Goal: Task Accomplishment & Management: Use online tool/utility

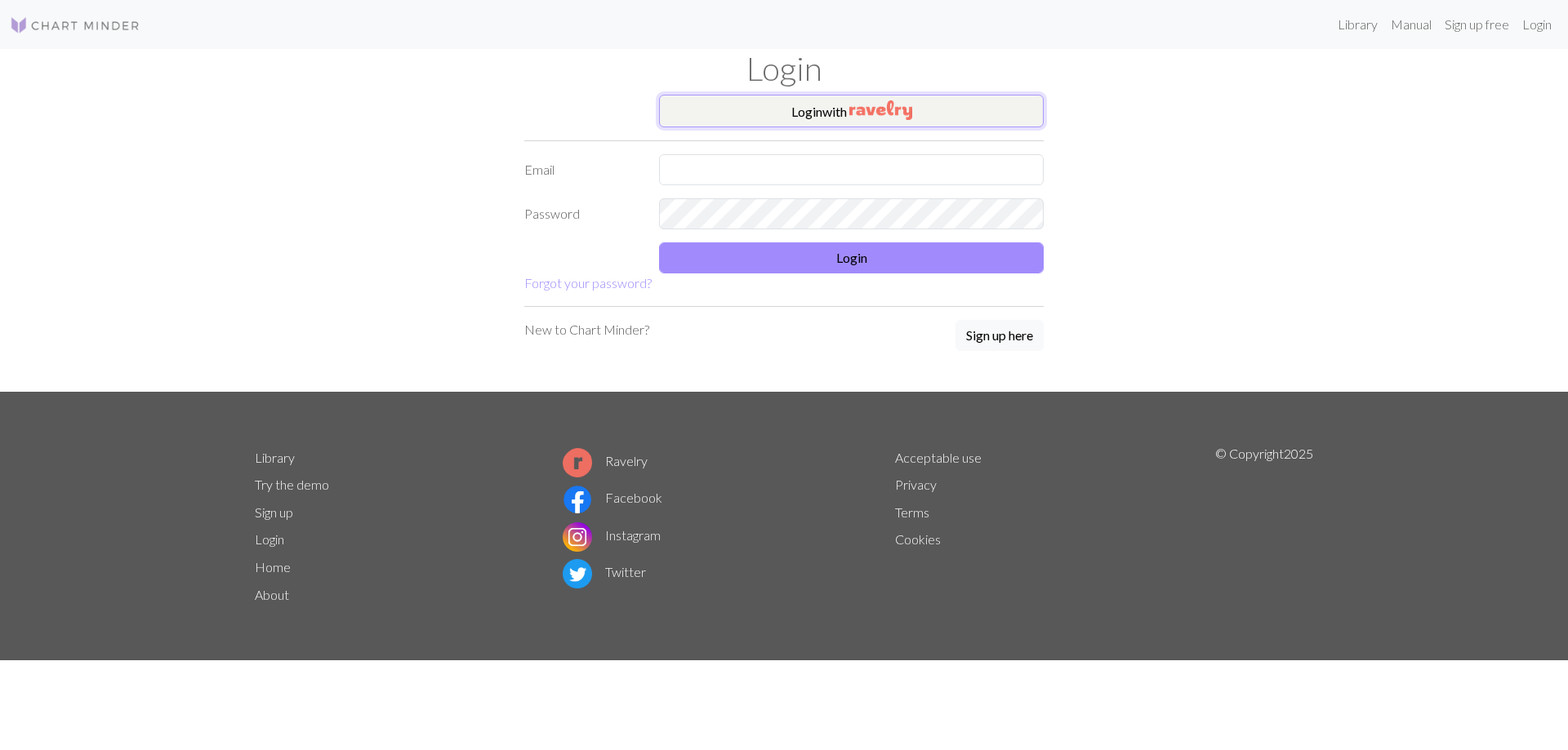
click at [681, 118] on button "Login with" at bounding box center [851, 111] width 385 height 33
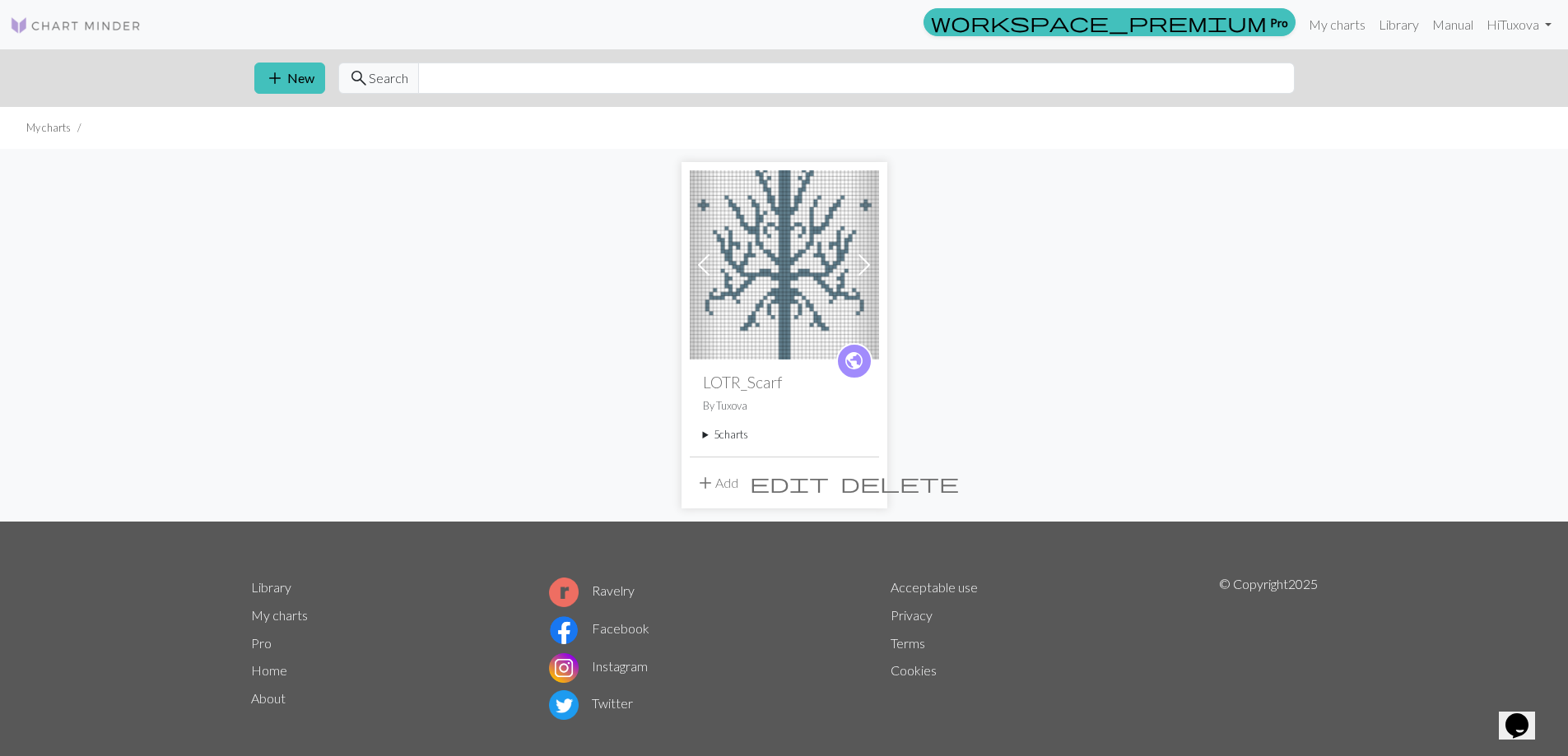
click at [853, 263] on span at bounding box center [864, 265] width 26 height 26
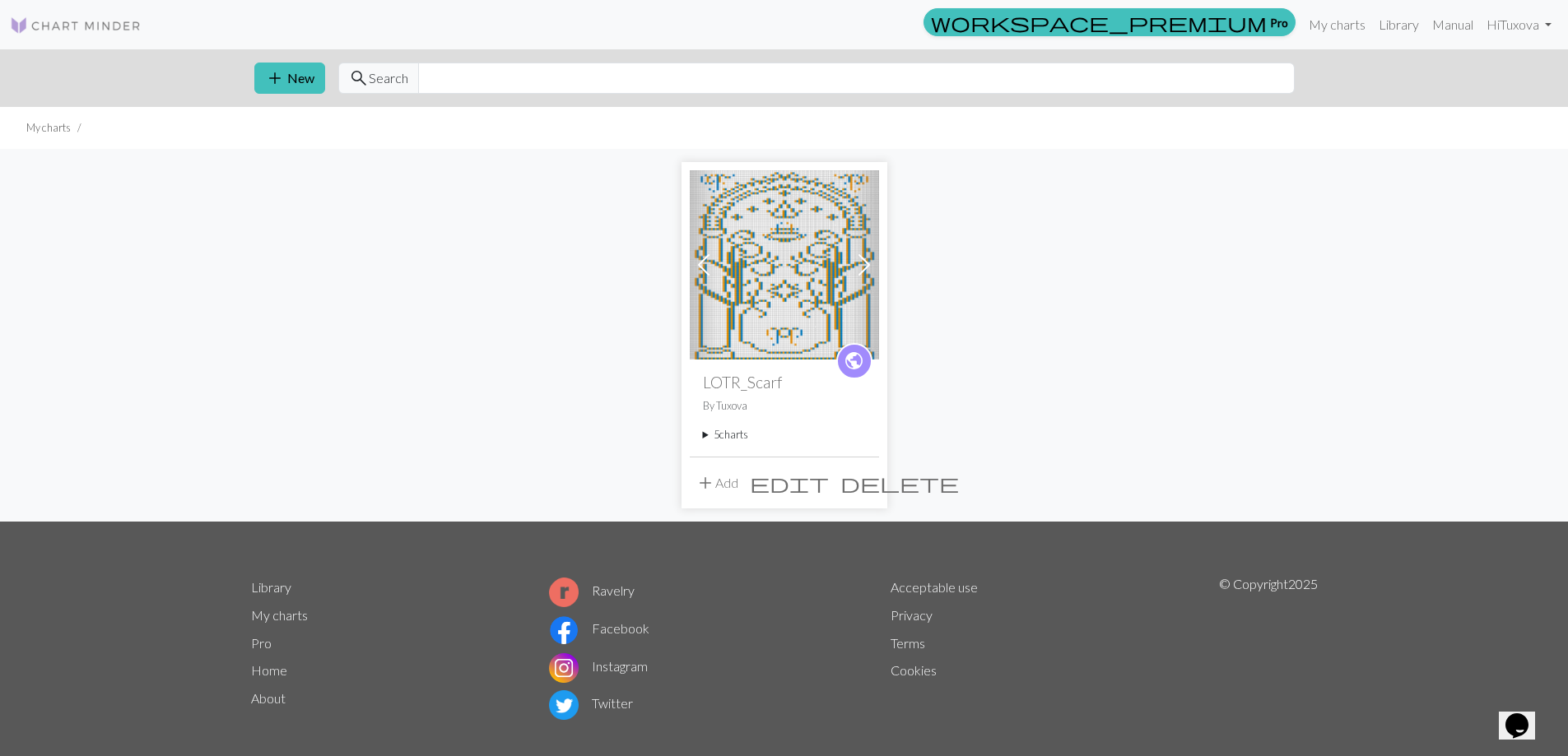
click at [853, 263] on span at bounding box center [864, 265] width 26 height 26
click at [866, 267] on span at bounding box center [864, 265] width 26 height 26
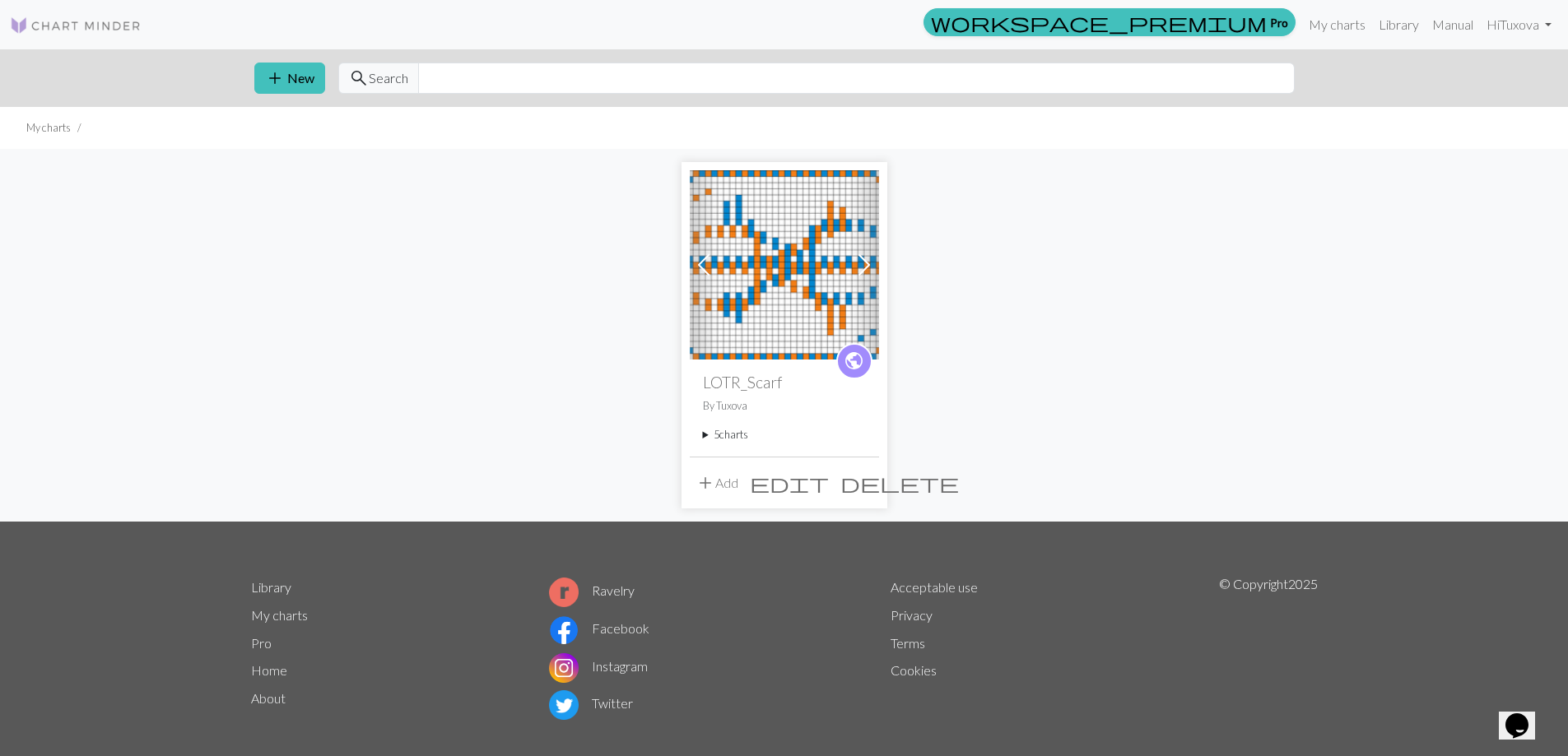
click at [866, 267] on span at bounding box center [864, 265] width 26 height 26
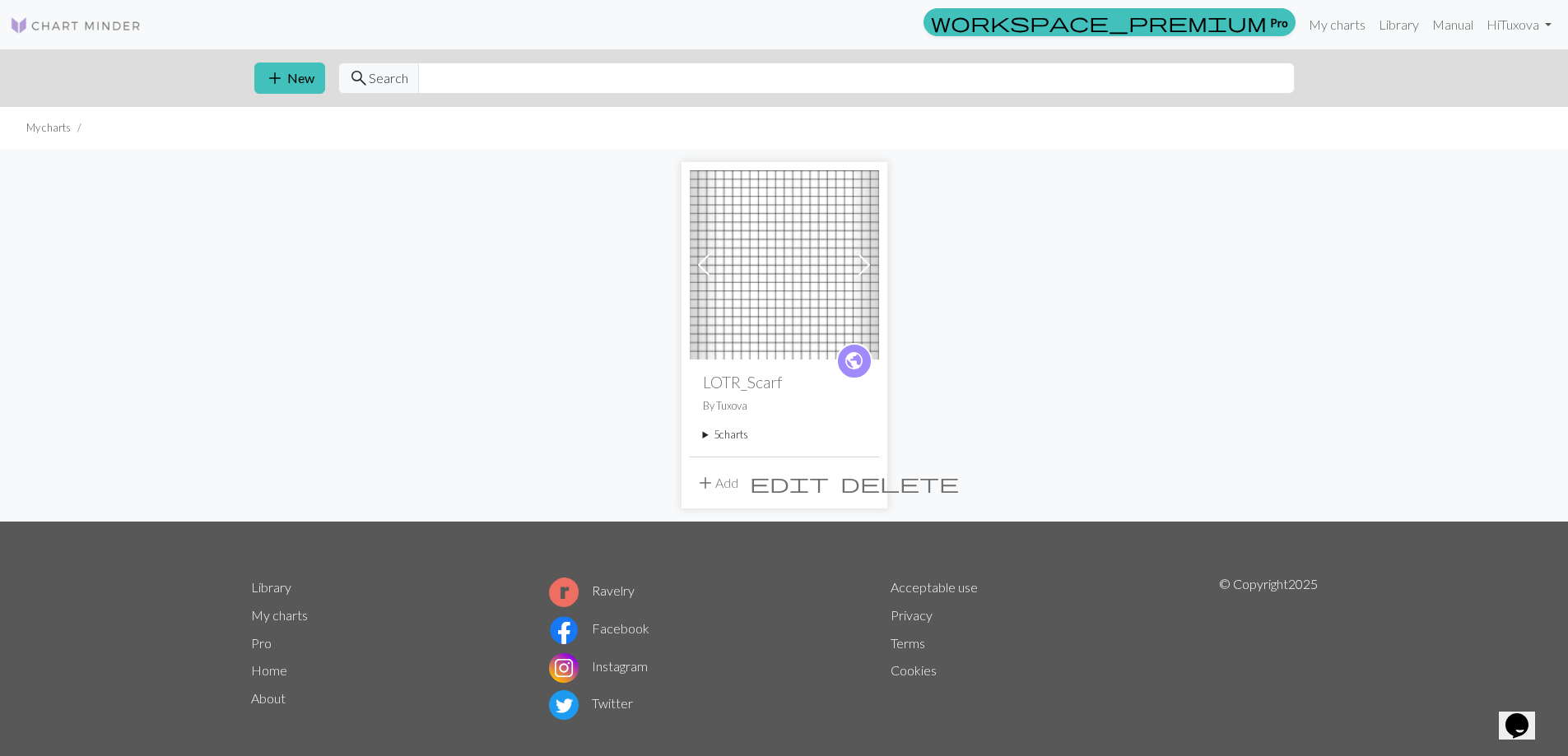
click at [866, 267] on span at bounding box center [864, 265] width 26 height 26
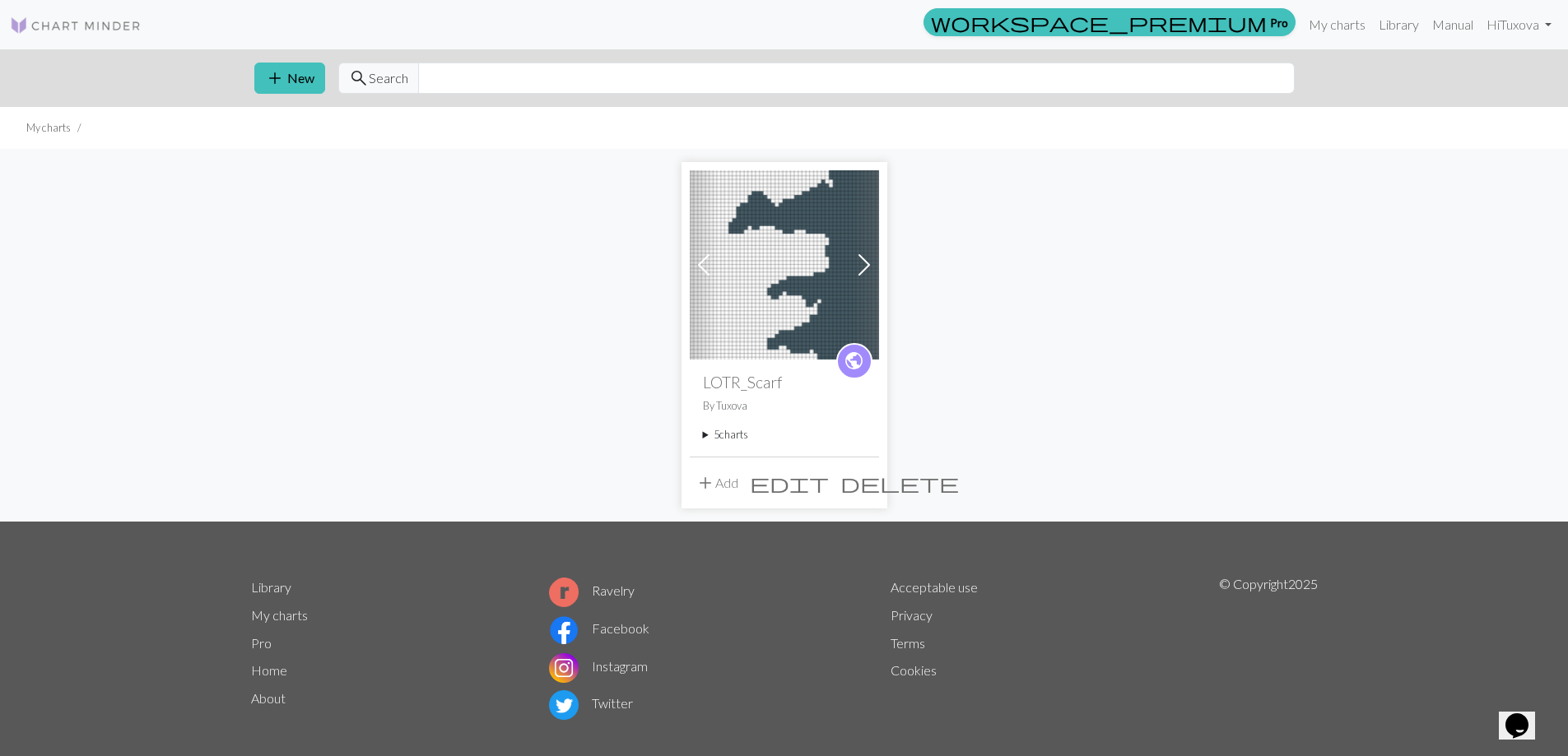
click at [827, 277] on img at bounding box center [784, 265] width 189 height 189
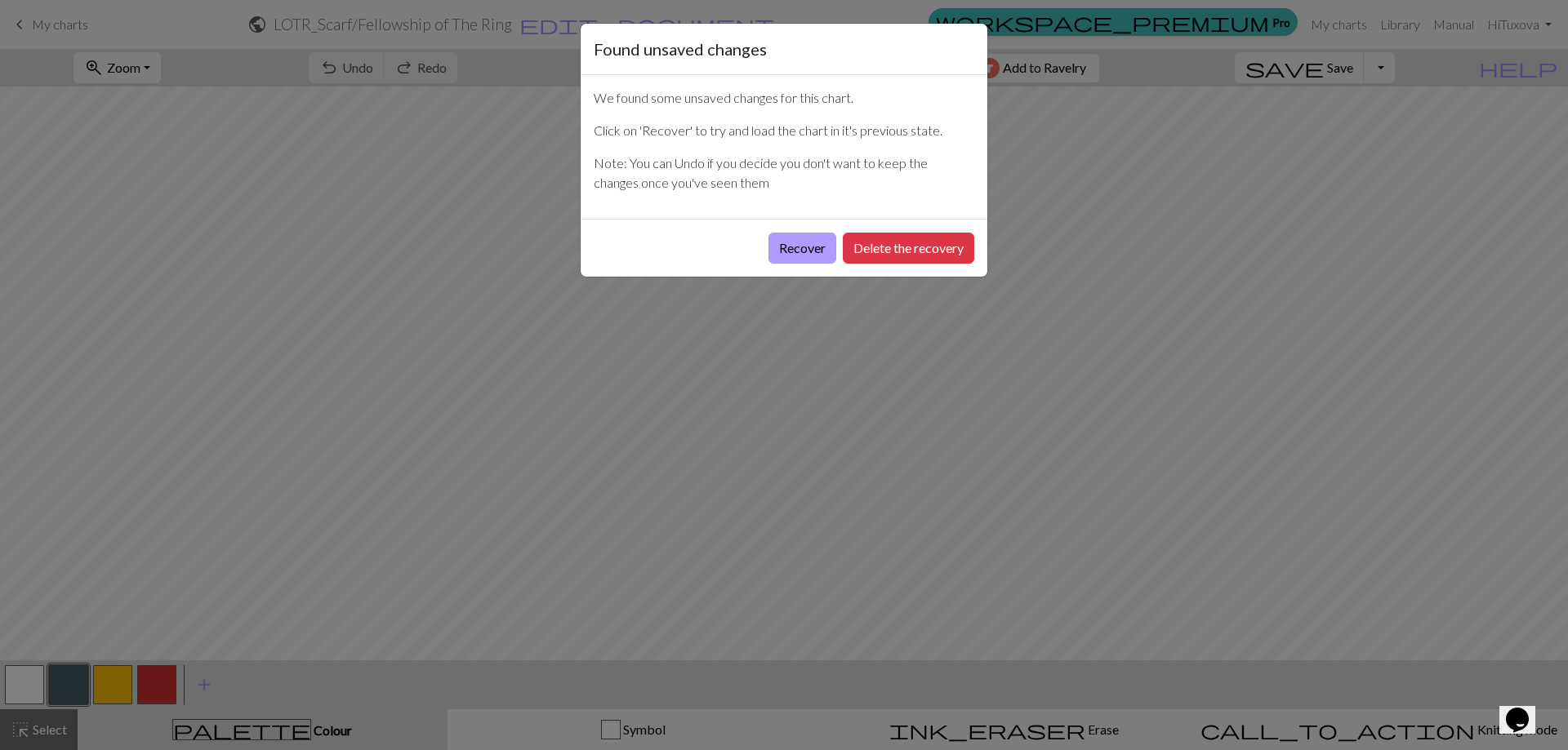
click at [805, 252] on button "Recover" at bounding box center [802, 247] width 68 height 31
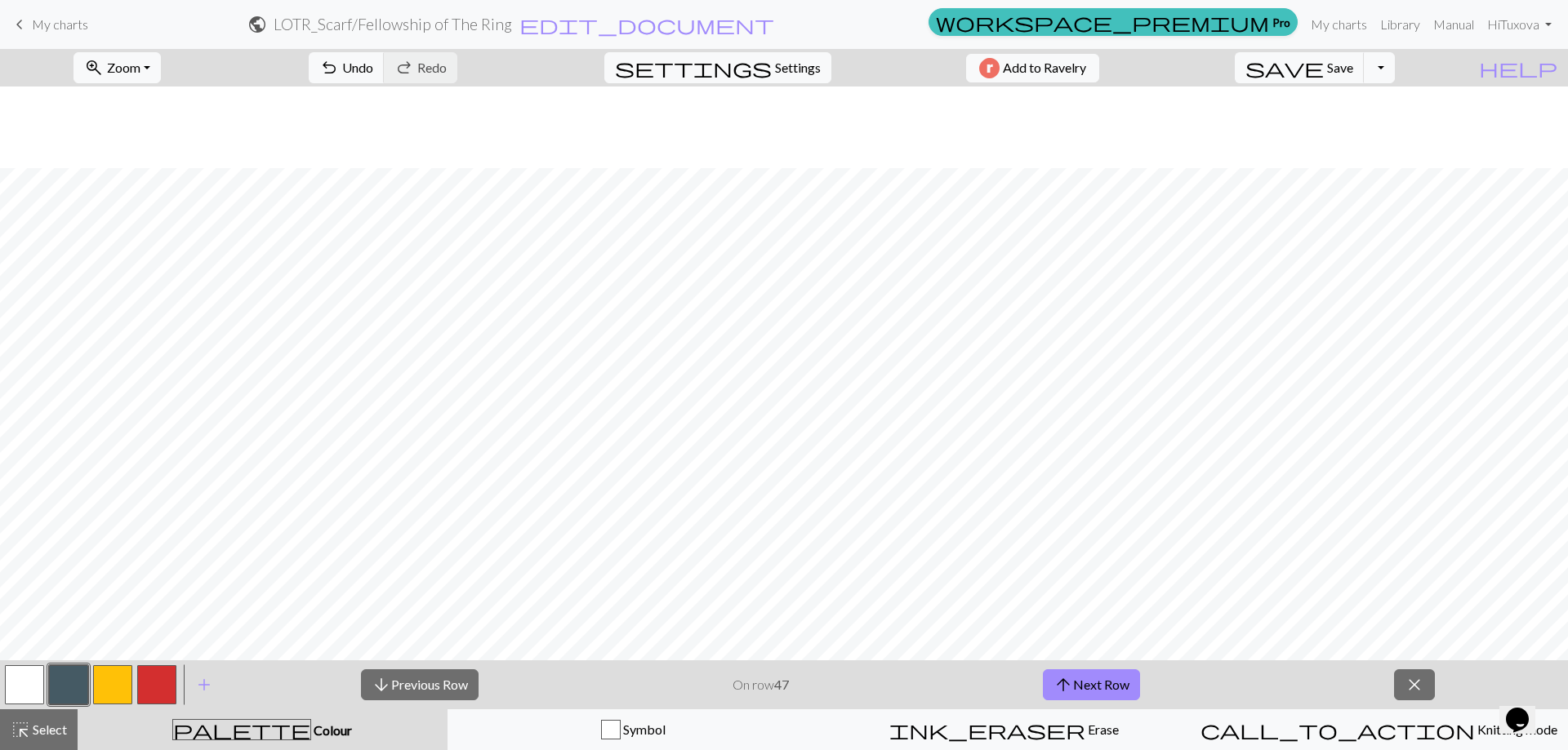
scroll to position [2286, 0]
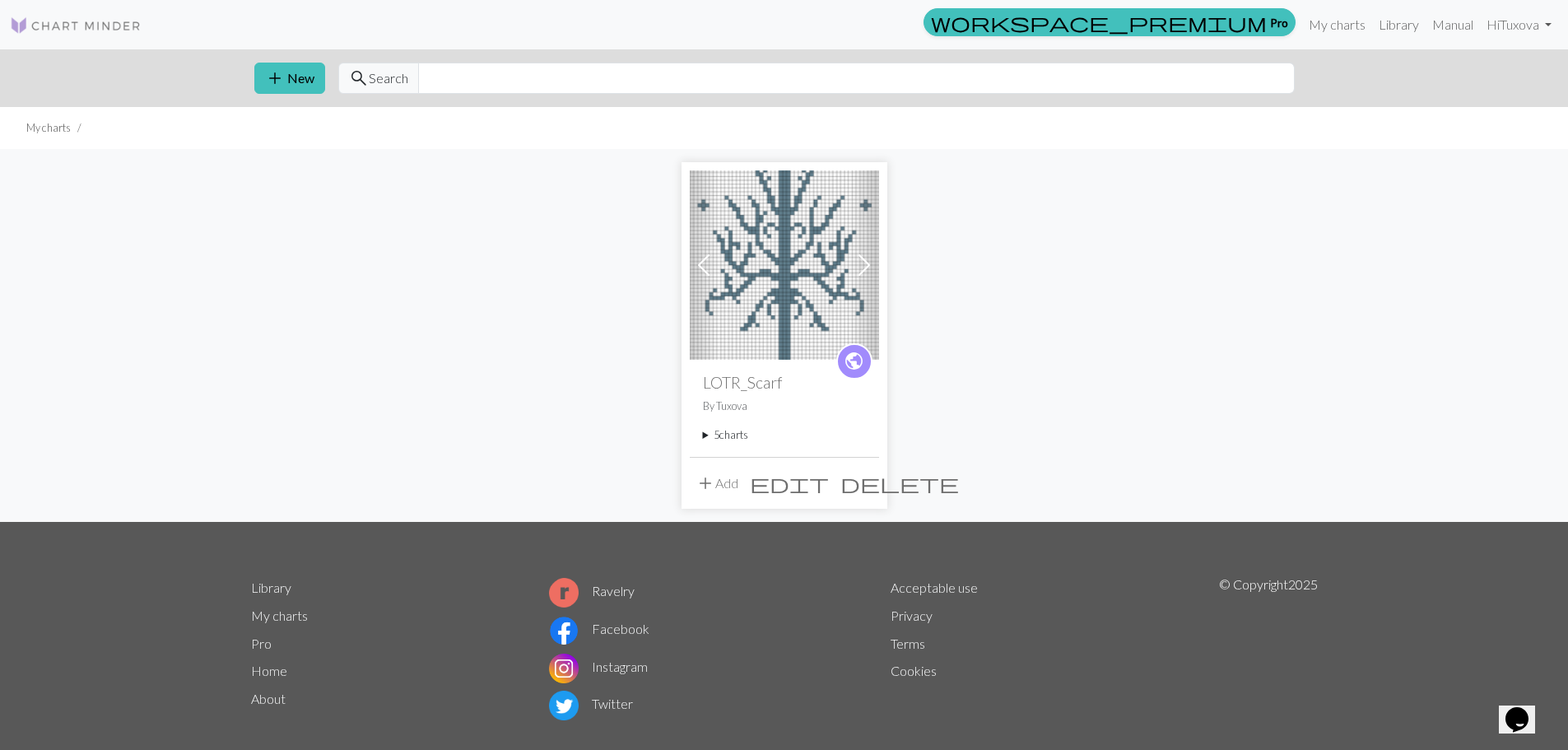
click at [858, 270] on span at bounding box center [864, 265] width 26 height 26
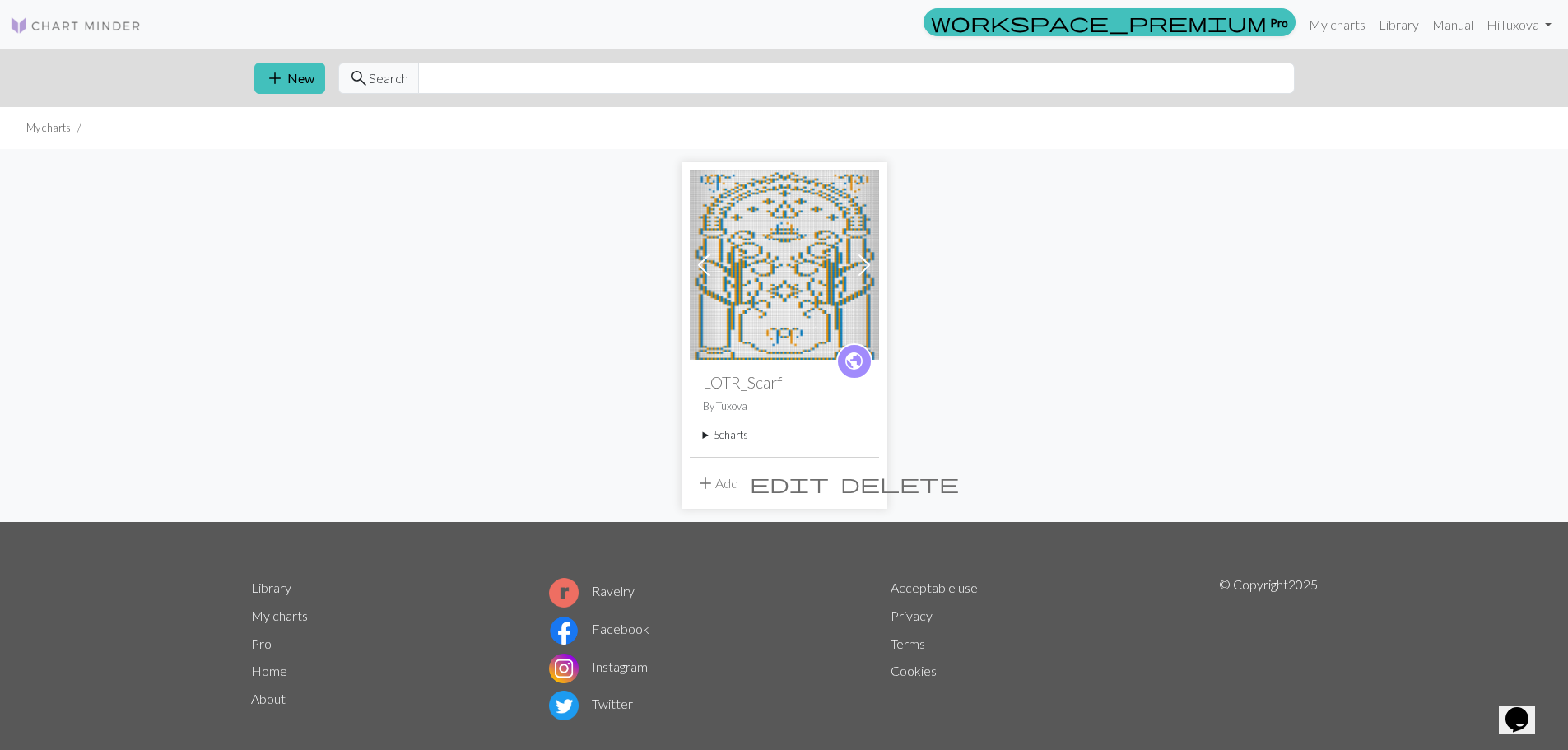
click at [858, 270] on span at bounding box center [864, 265] width 26 height 26
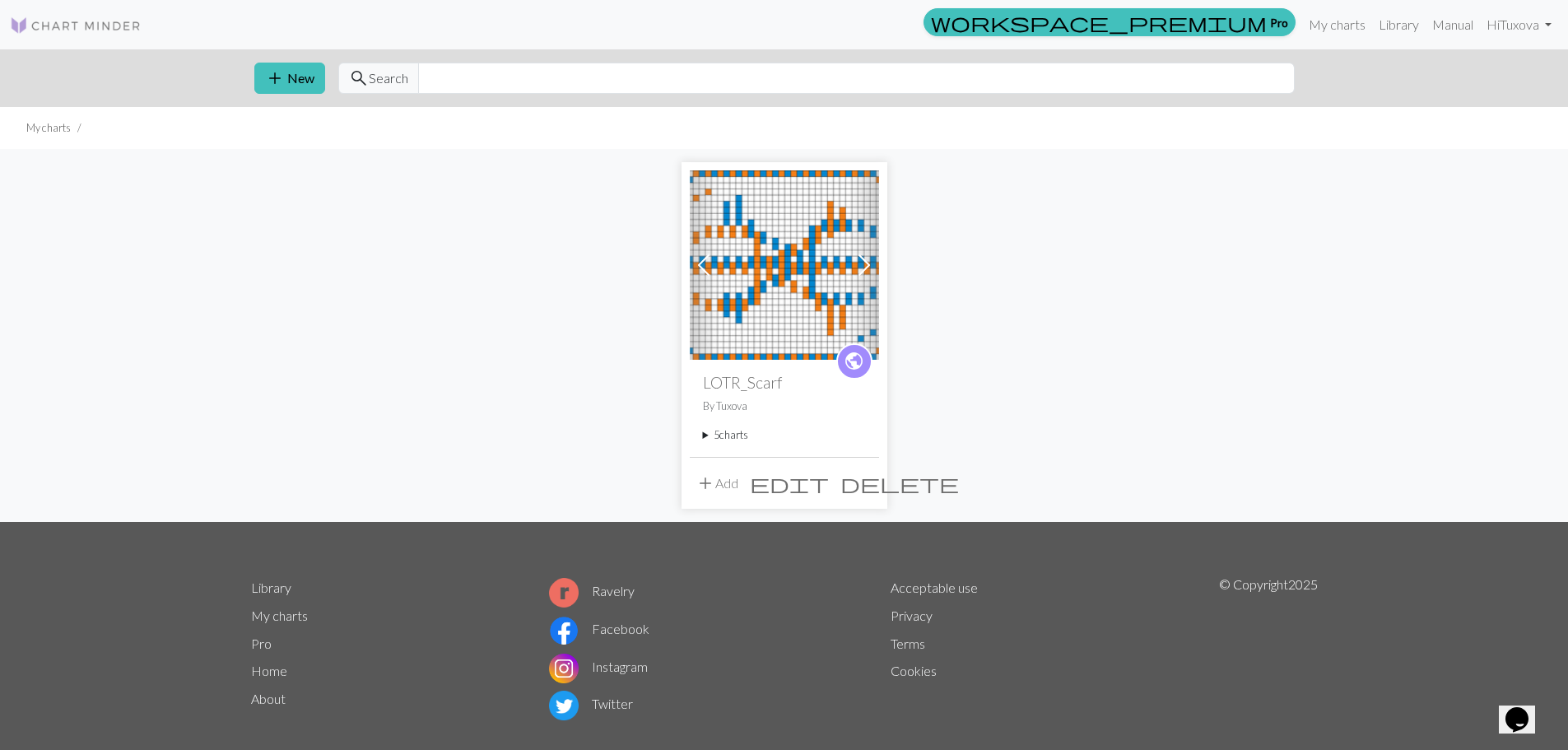
click at [858, 270] on span at bounding box center [864, 265] width 26 height 26
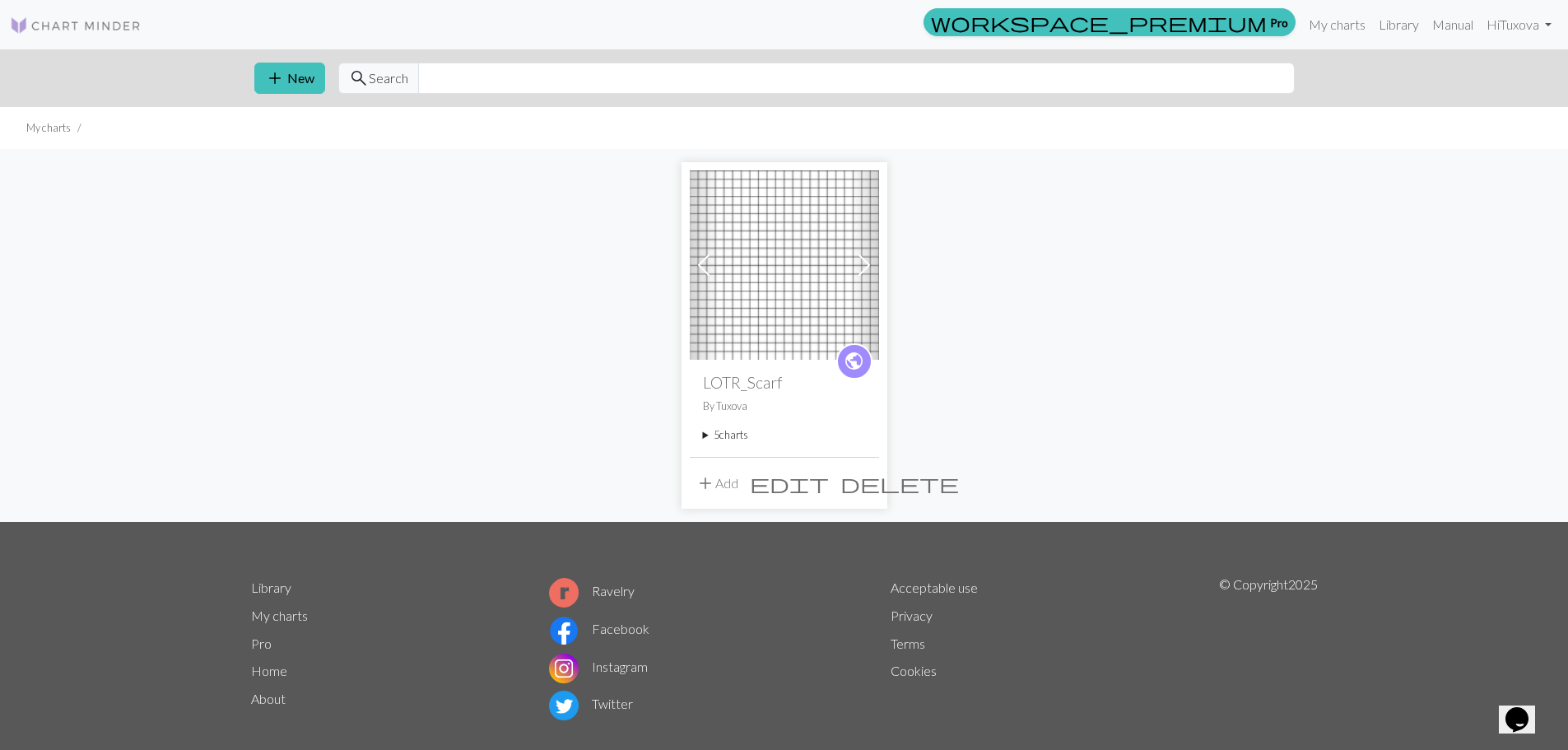
click at [858, 270] on span at bounding box center [864, 265] width 26 height 26
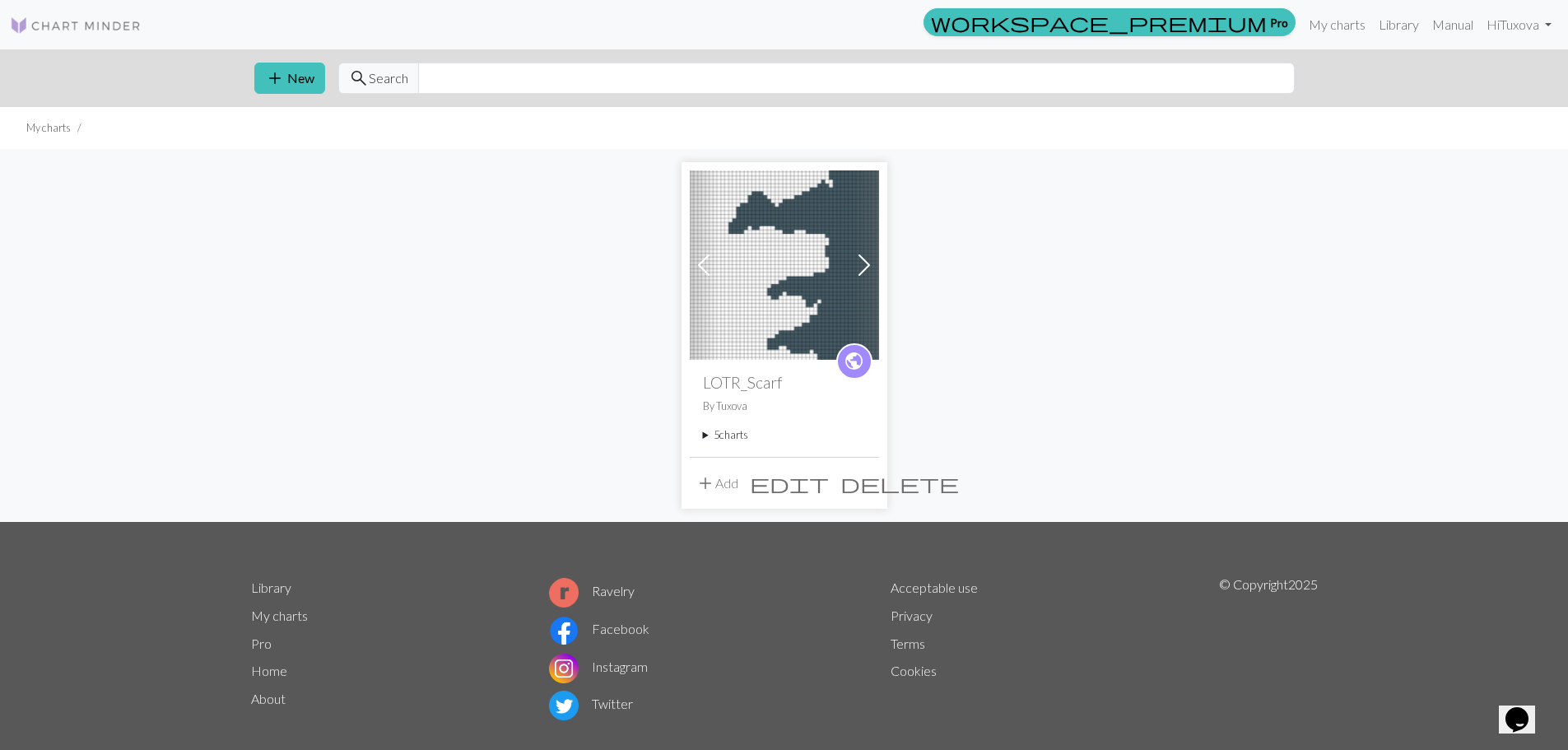
click at [801, 263] on img at bounding box center [784, 265] width 189 height 189
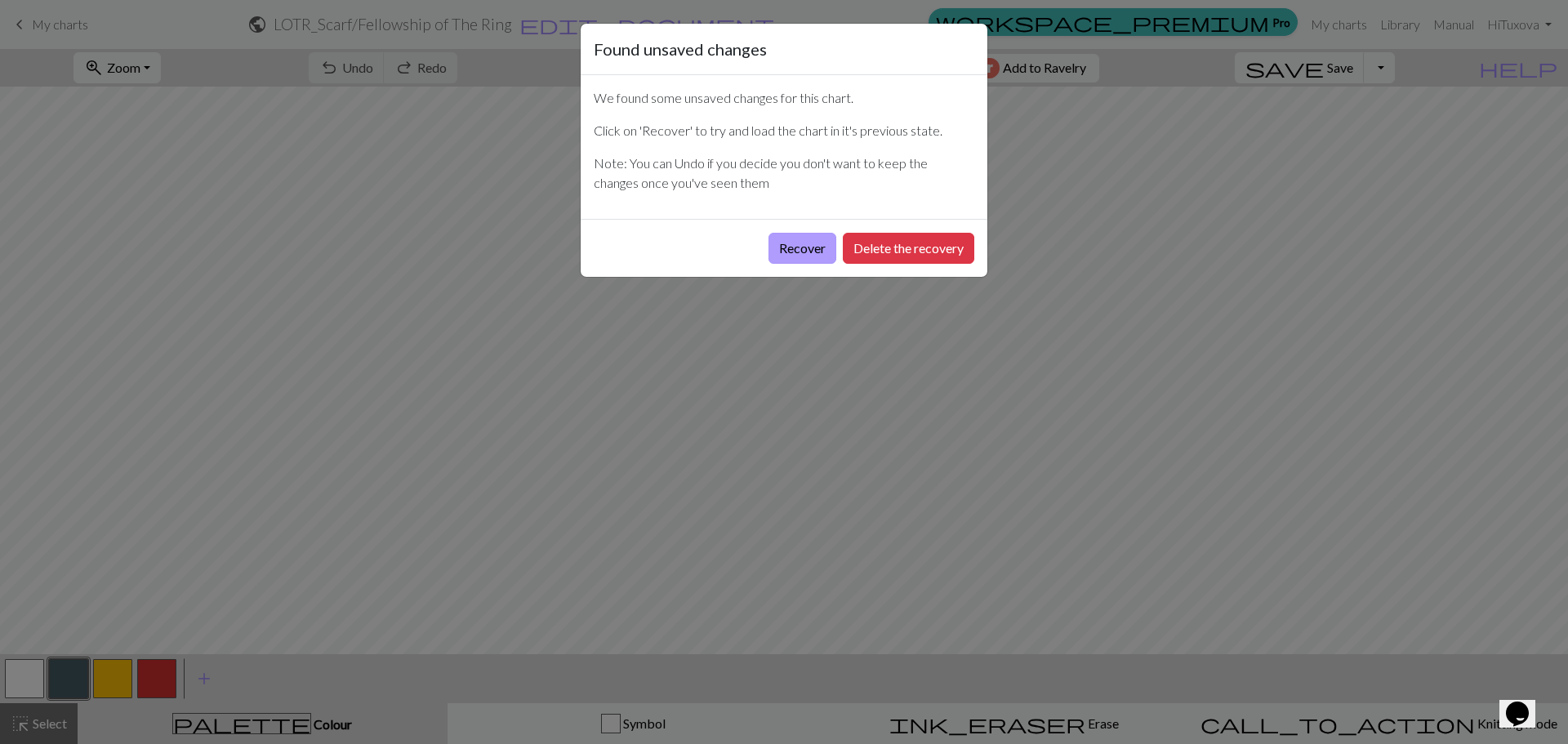
click at [777, 249] on button "Recover" at bounding box center [802, 247] width 68 height 31
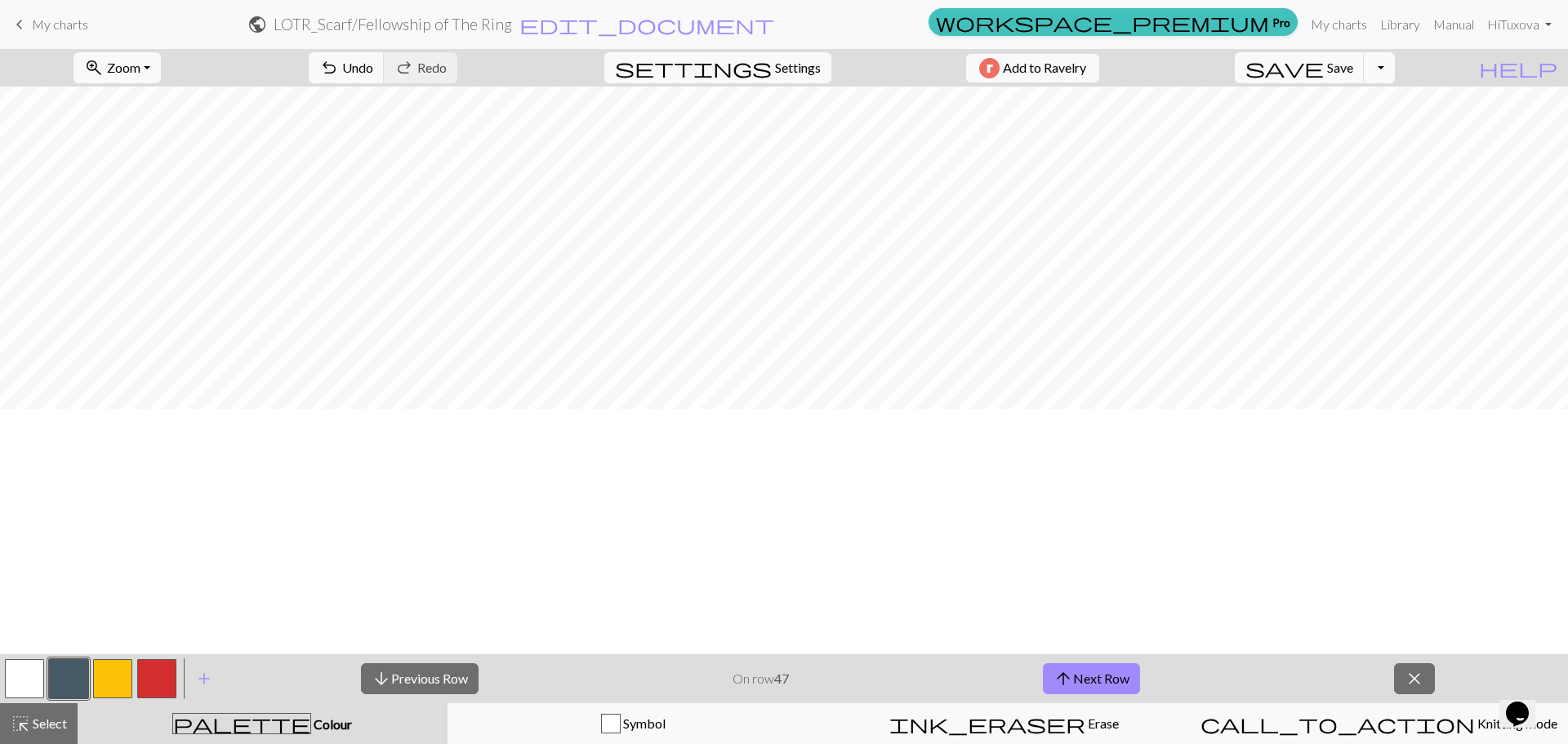
scroll to position [2310, 0]
click at [1072, 677] on span "arrow_upward" at bounding box center [1064, 678] width 20 height 23
click at [1102, 676] on button "arrow_upward Next Row" at bounding box center [1091, 678] width 97 height 31
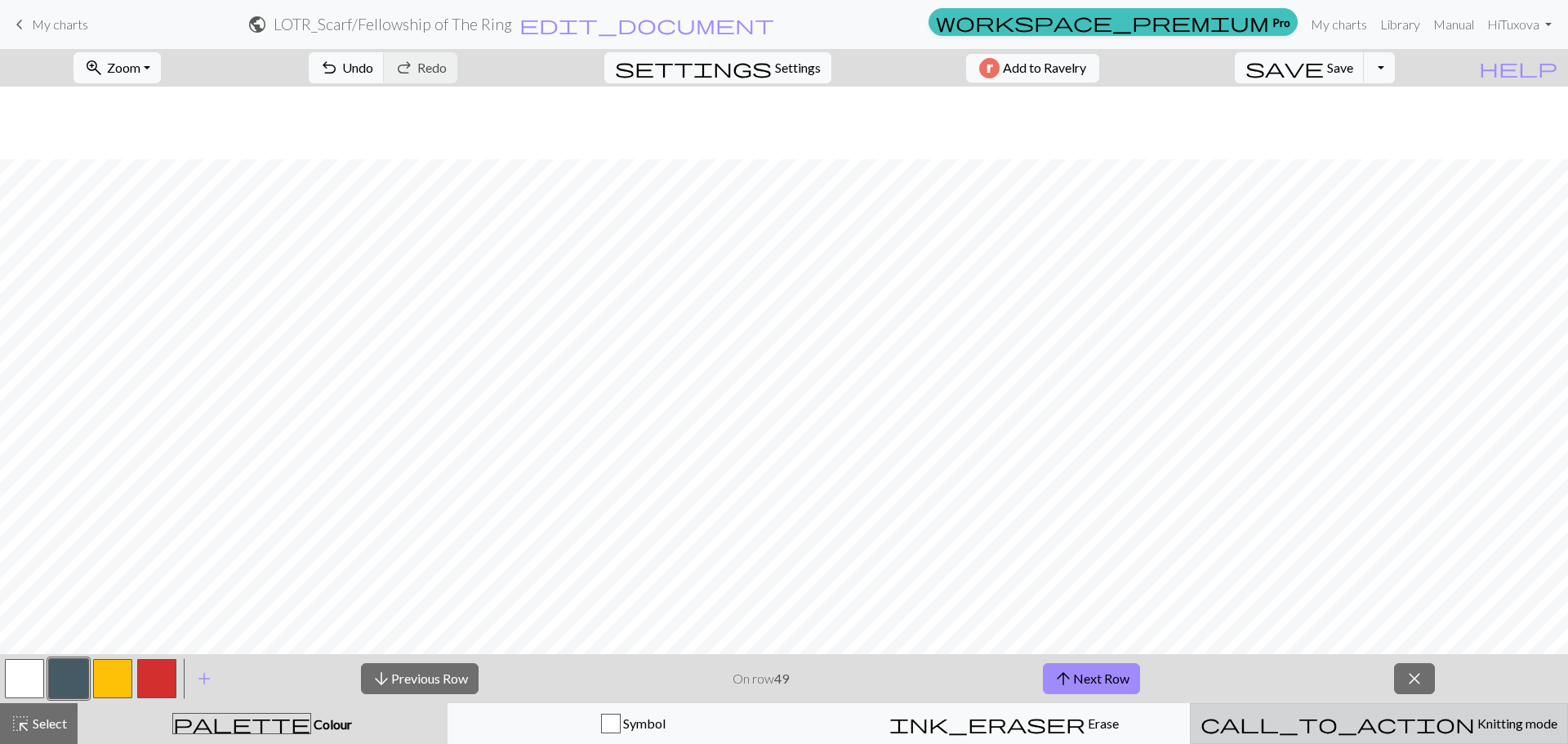
scroll to position [2474, 0]
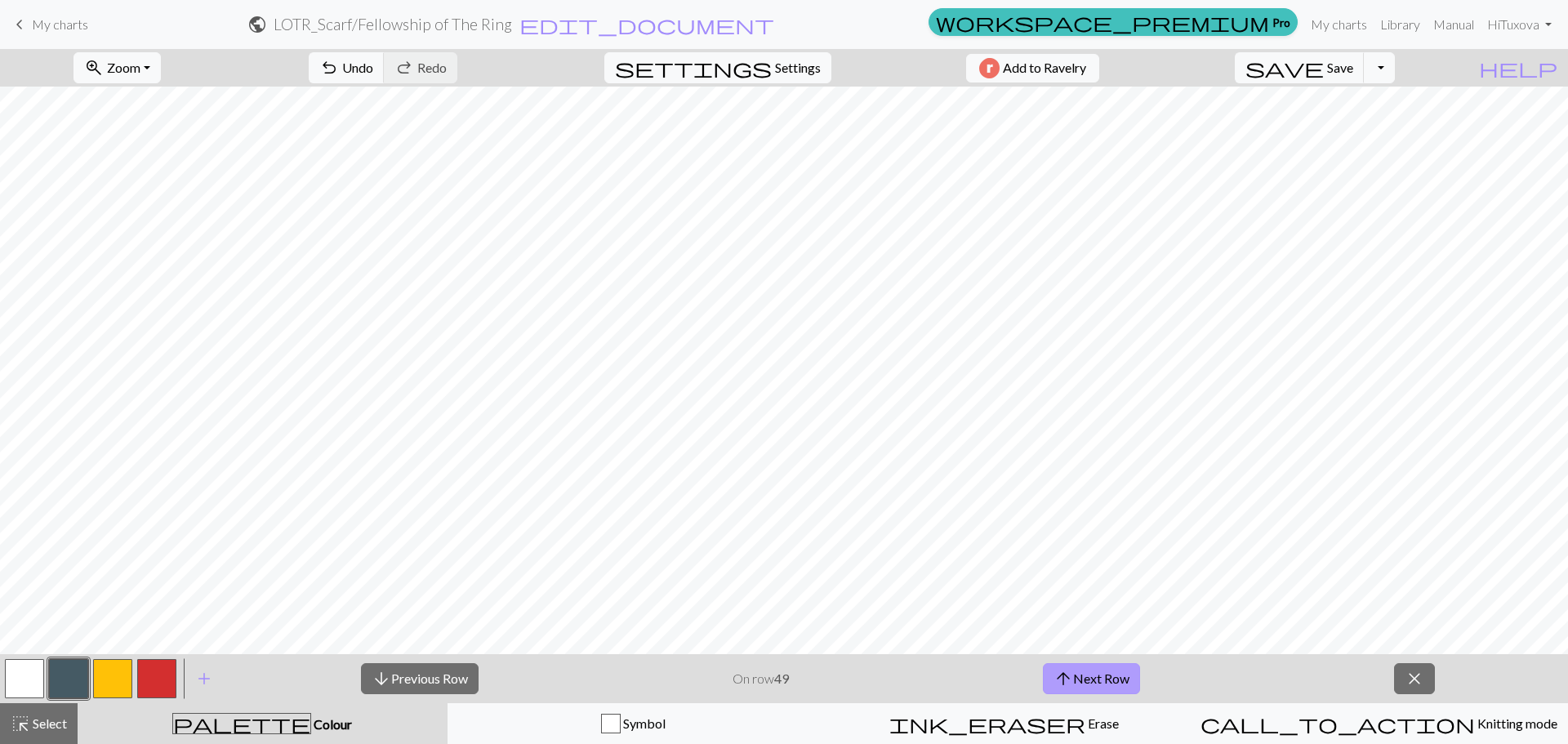
click at [1106, 686] on button "arrow_upward Next Row" at bounding box center [1091, 678] width 97 height 31
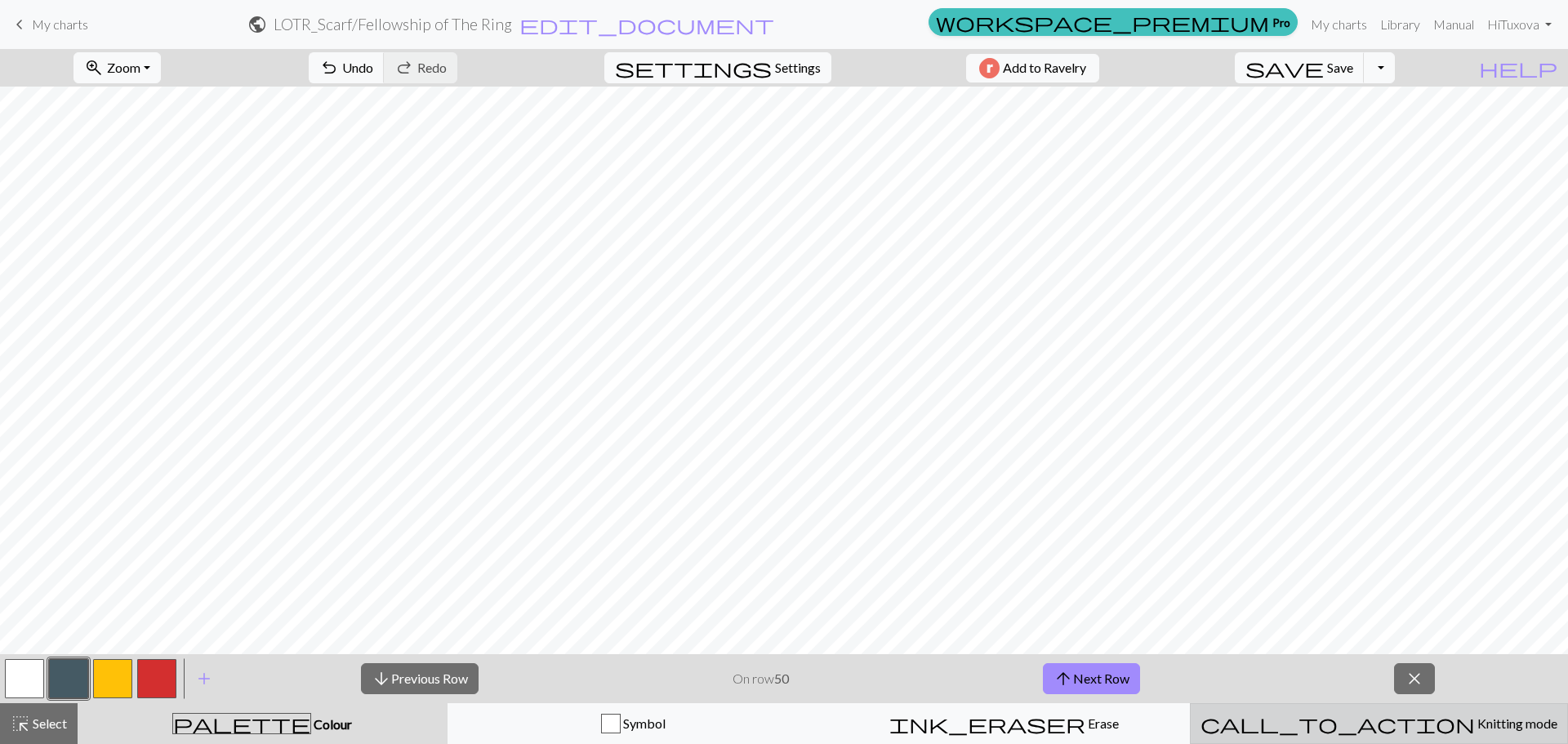
click at [1475, 729] on span "Knitting mode" at bounding box center [1516, 723] width 82 height 16
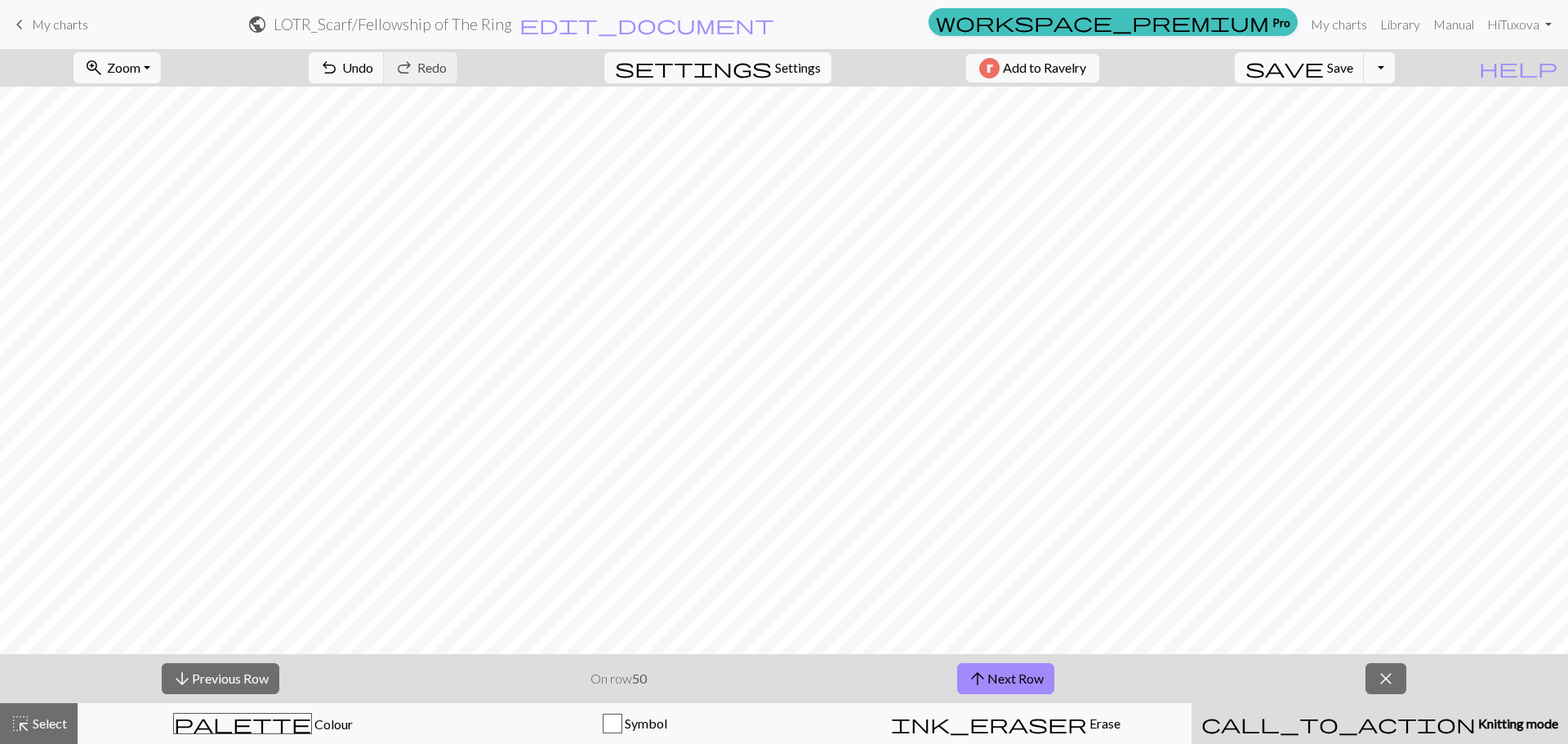
click at [1476, 725] on span "Knitting mode" at bounding box center [1517, 723] width 82 height 16
click at [1396, 666] on button "close" at bounding box center [1385, 678] width 41 height 31
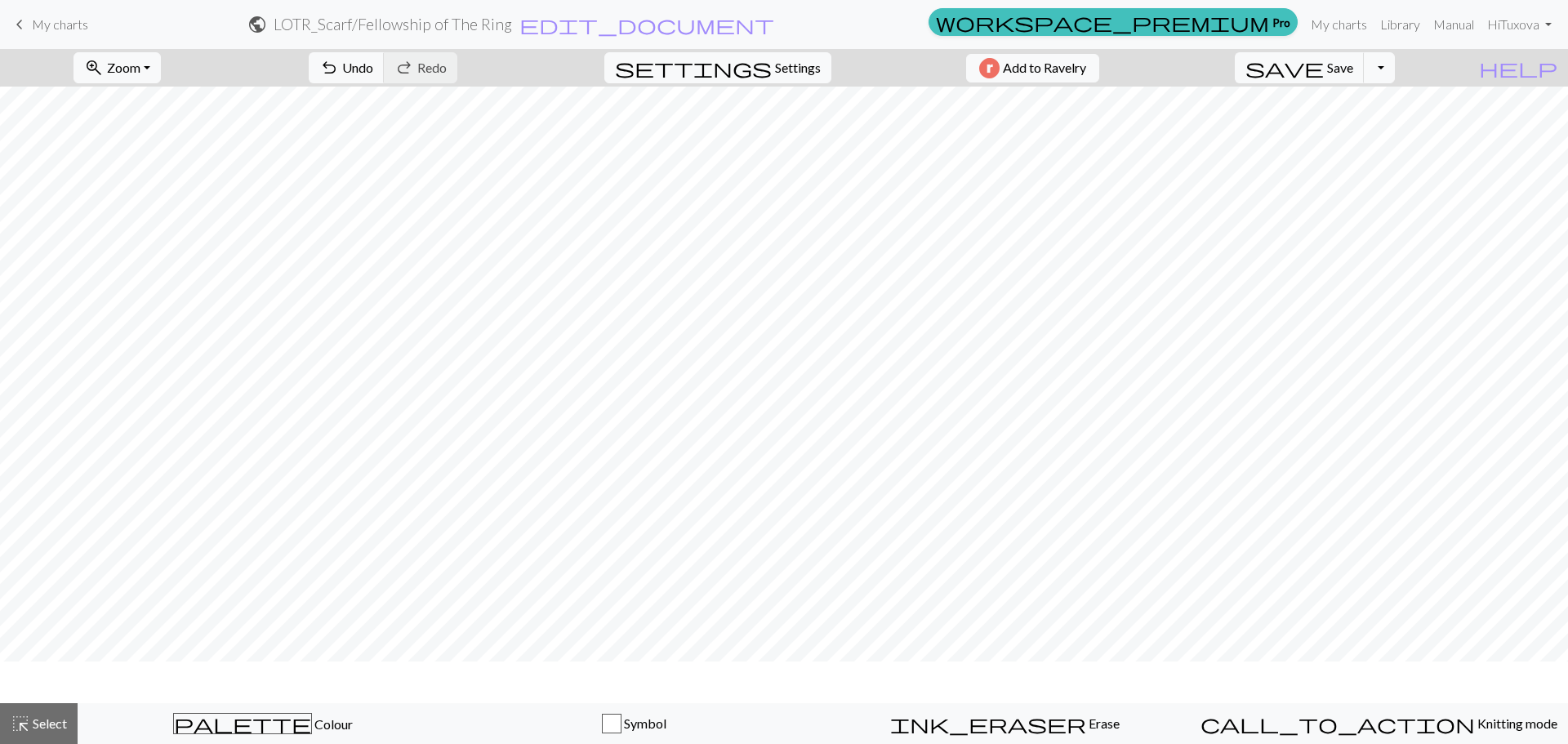
scroll to position [2310, 0]
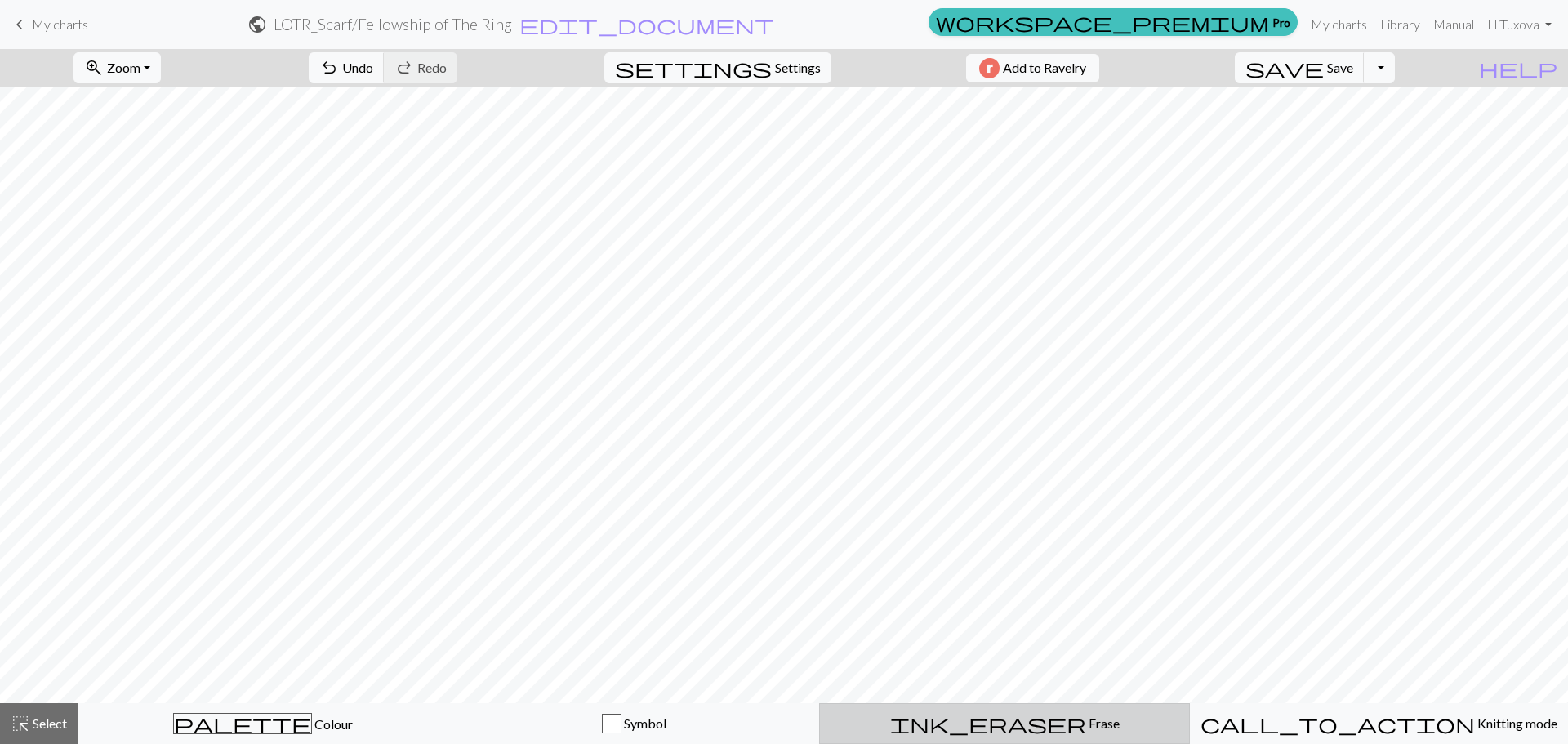
click at [1087, 719] on span "Erase" at bounding box center [1103, 723] width 34 height 16
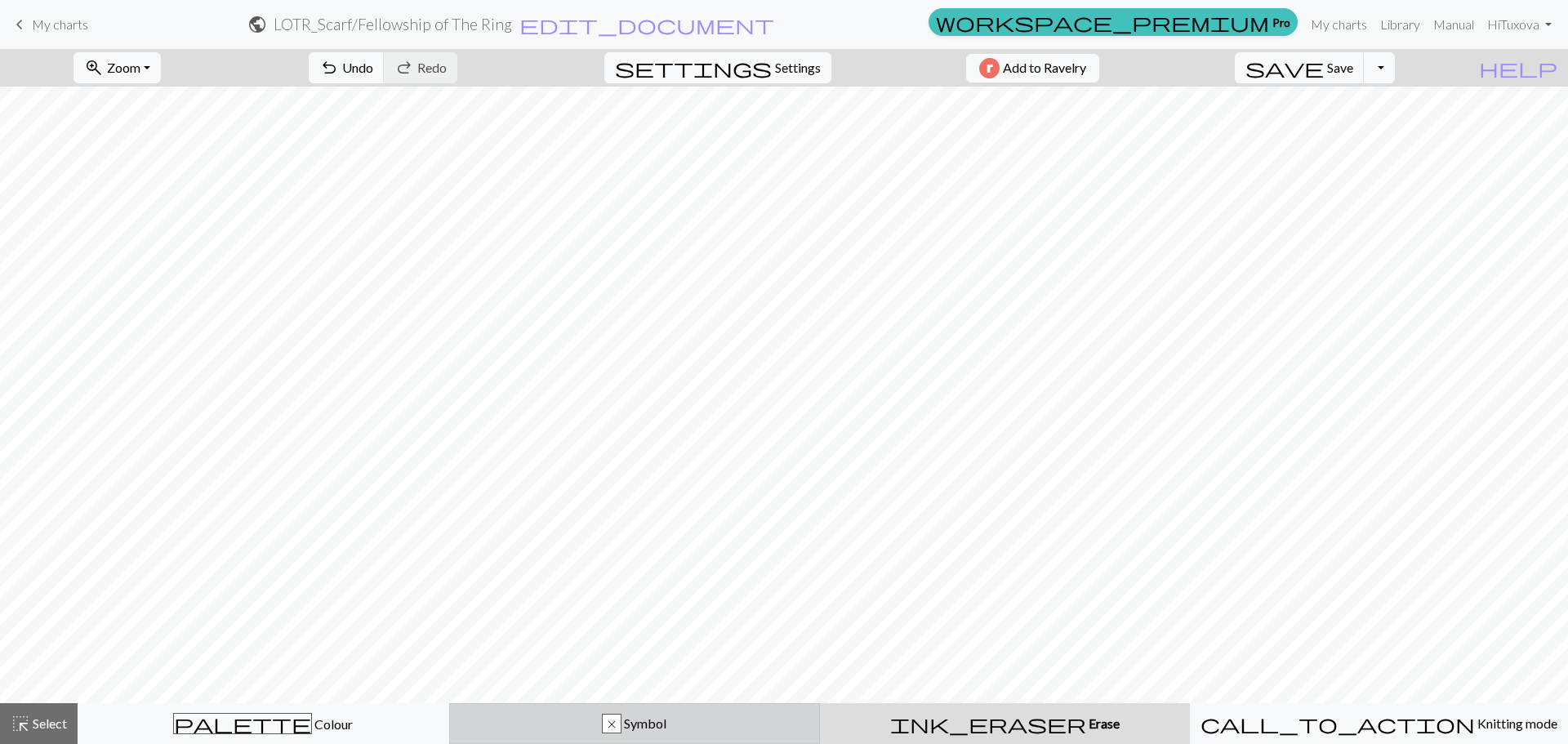
click at [688, 731] on div "x Symbol" at bounding box center [635, 723] width 350 height 20
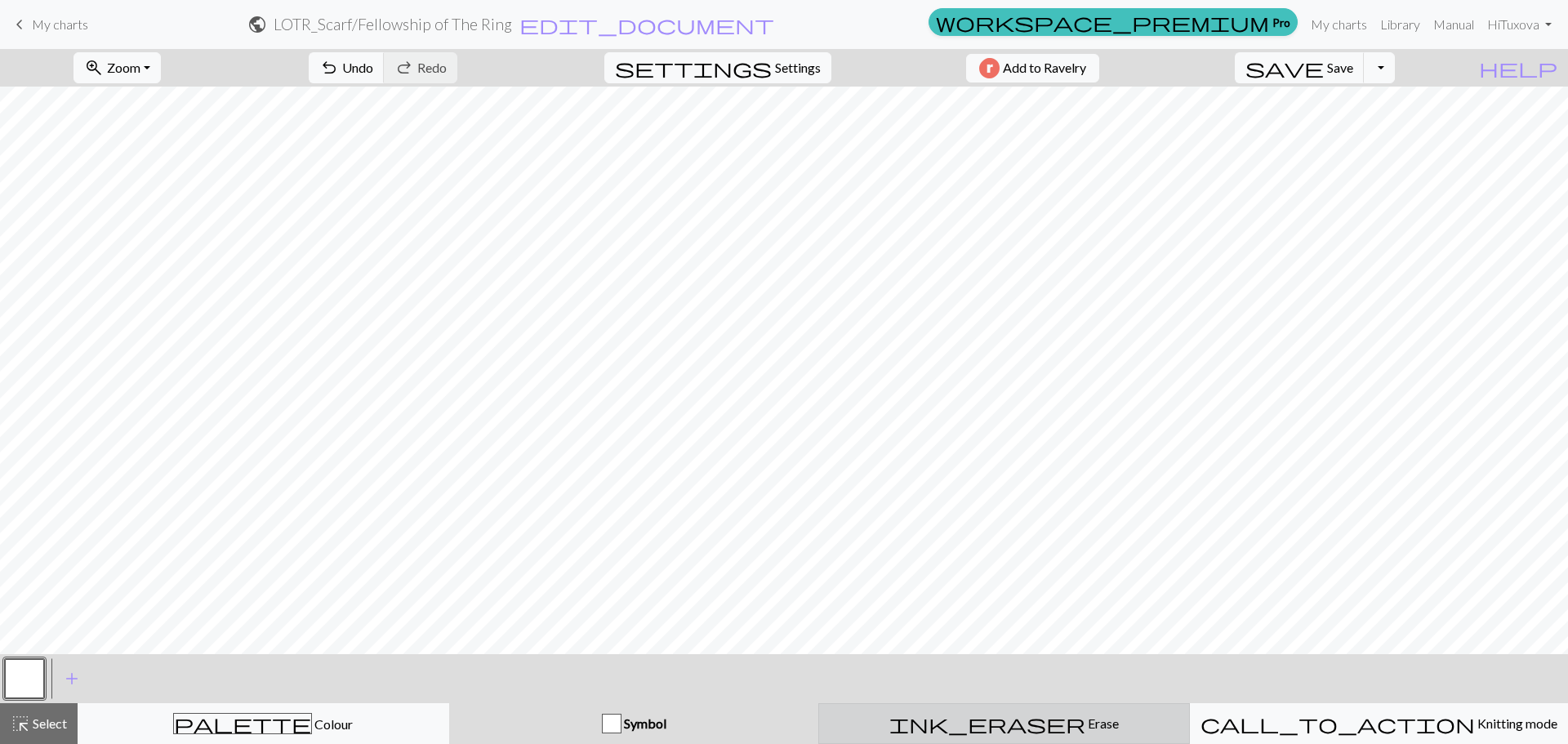
click at [961, 716] on div "ink_eraser Erase Erase" at bounding box center [1004, 723] width 350 height 20
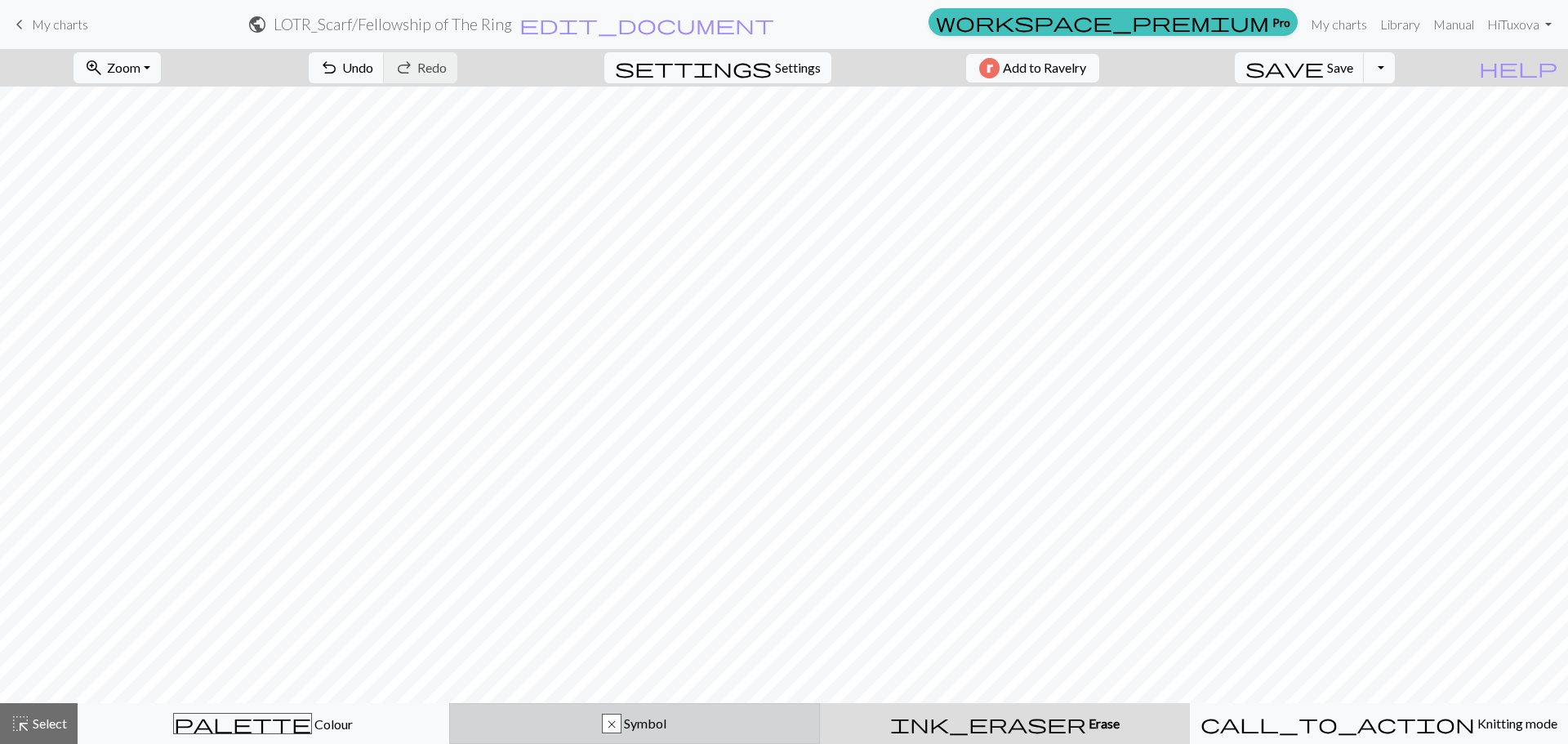
click at [632, 721] on span "Symbol" at bounding box center [644, 723] width 44 height 16
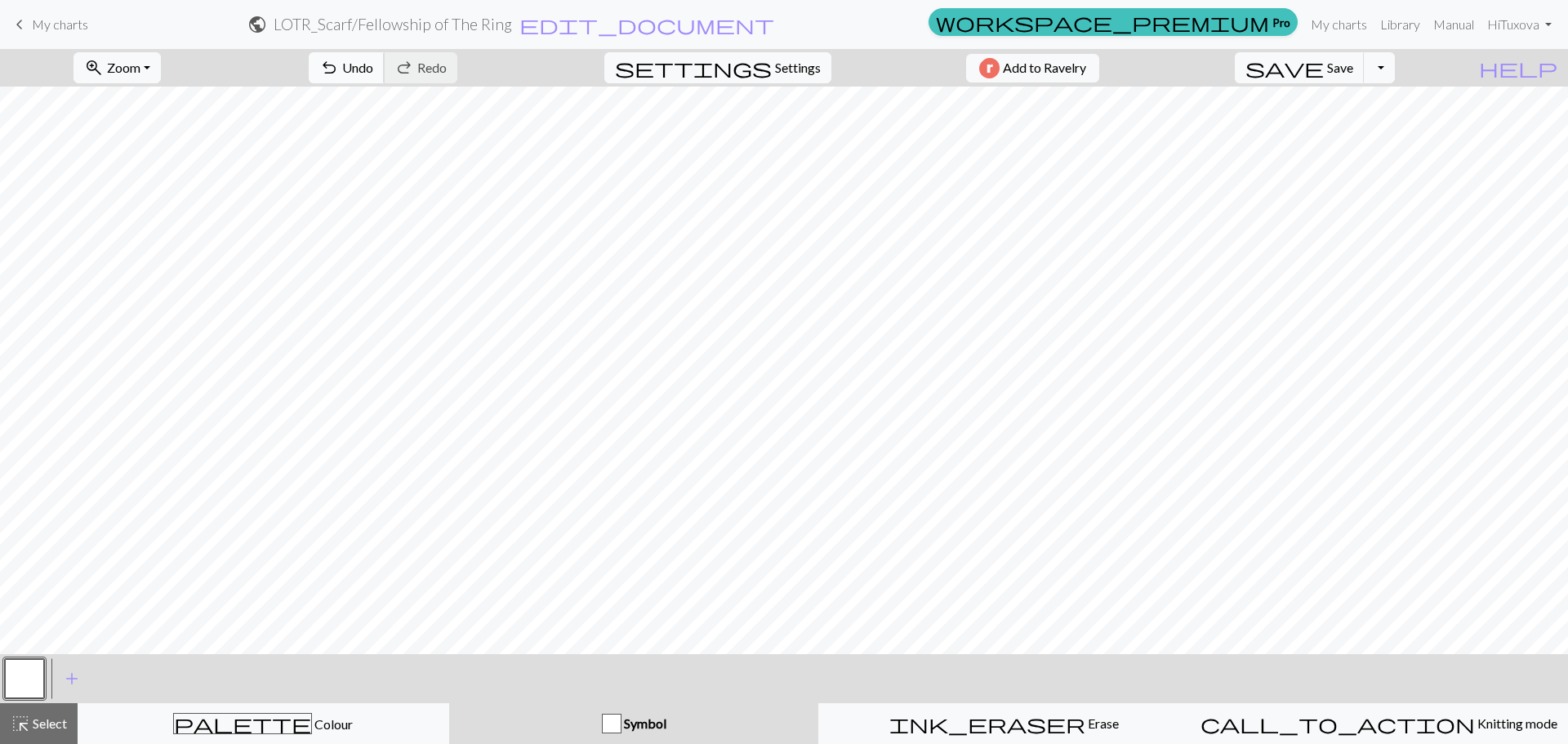
click at [374, 65] on span "Undo" at bounding box center [357, 67] width 31 height 16
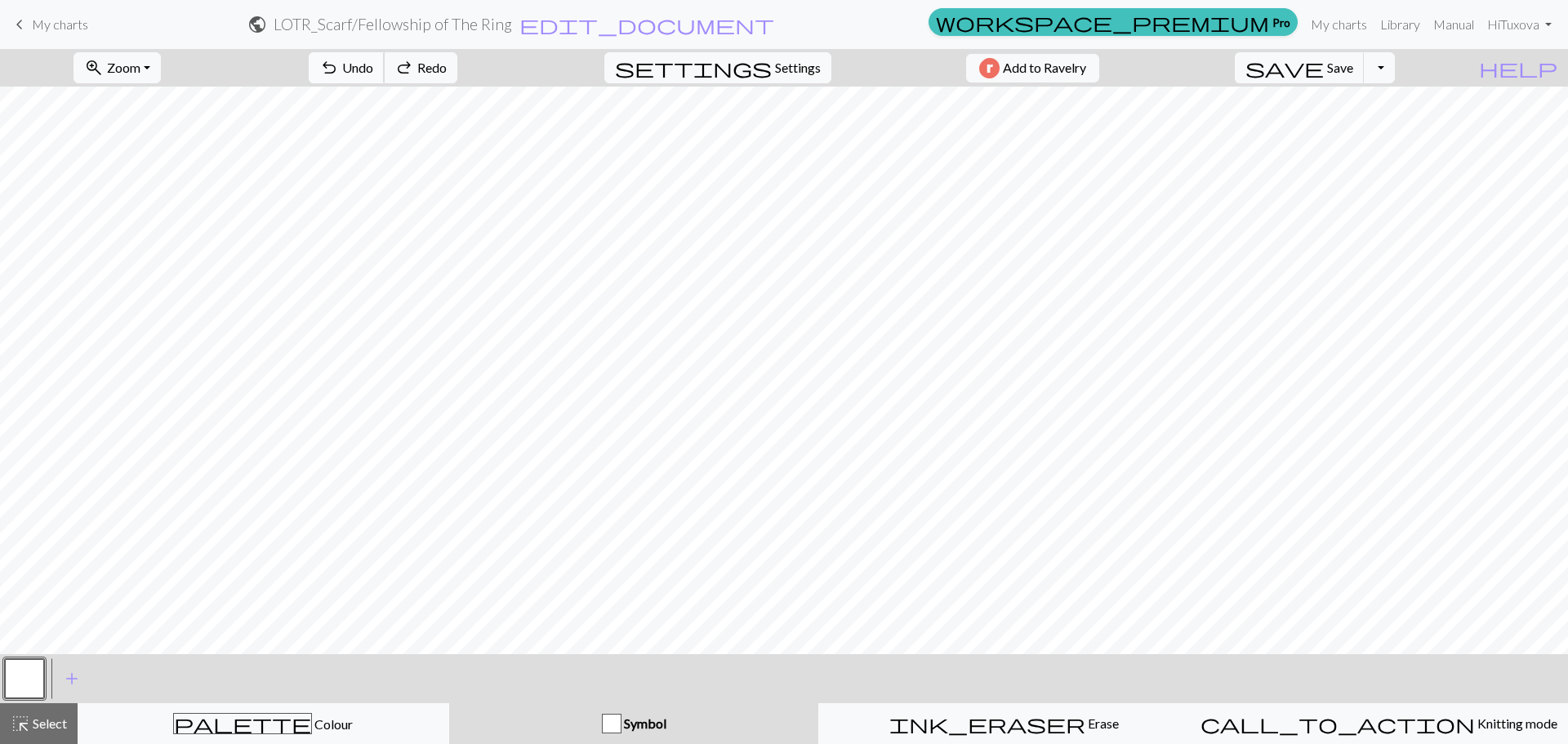
click at [374, 65] on span "Undo" at bounding box center [357, 67] width 31 height 16
click at [374, 67] on span "Undo" at bounding box center [357, 67] width 31 height 16
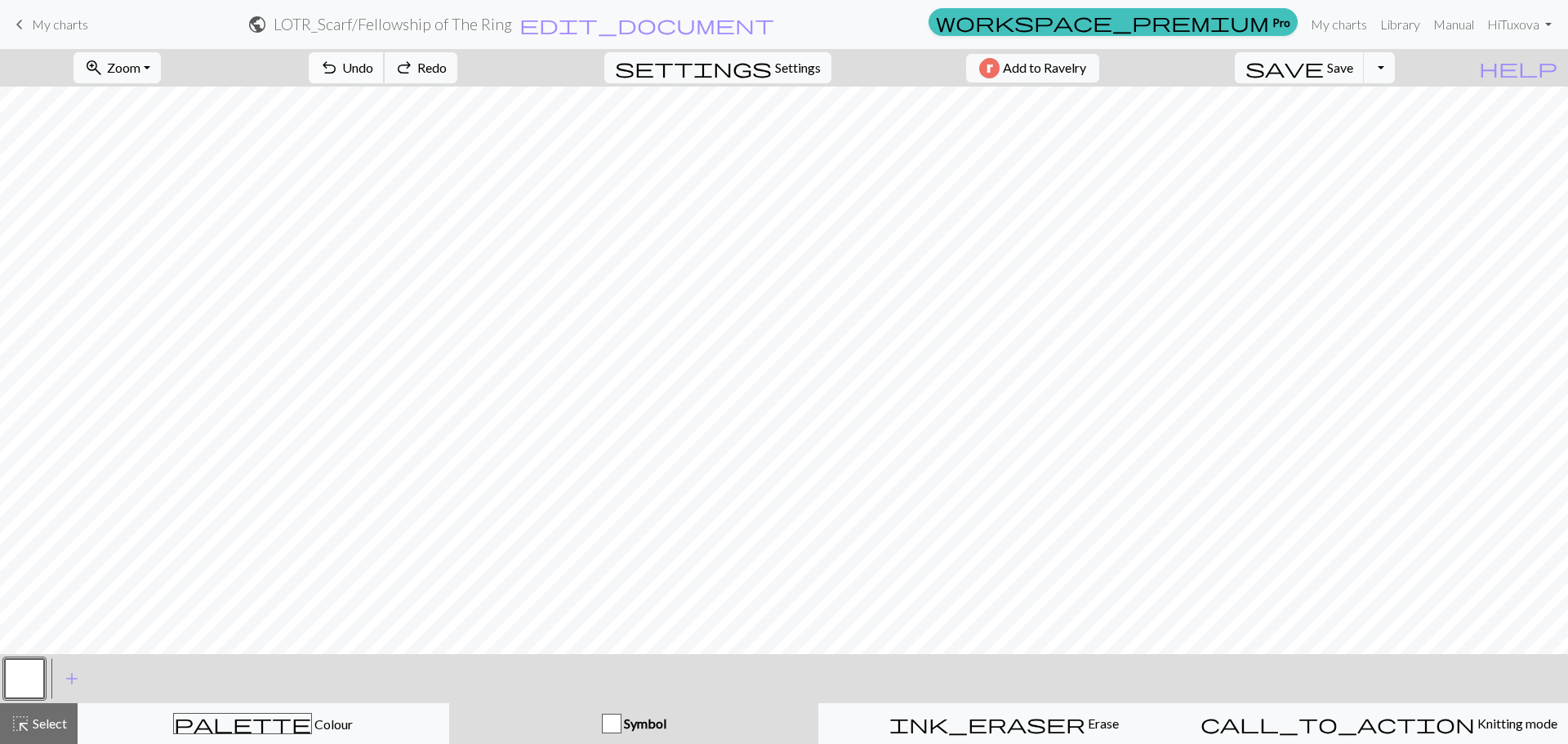
click at [374, 67] on span "Undo" at bounding box center [357, 67] width 31 height 16
click at [374, 68] on span "Undo" at bounding box center [357, 67] width 31 height 16
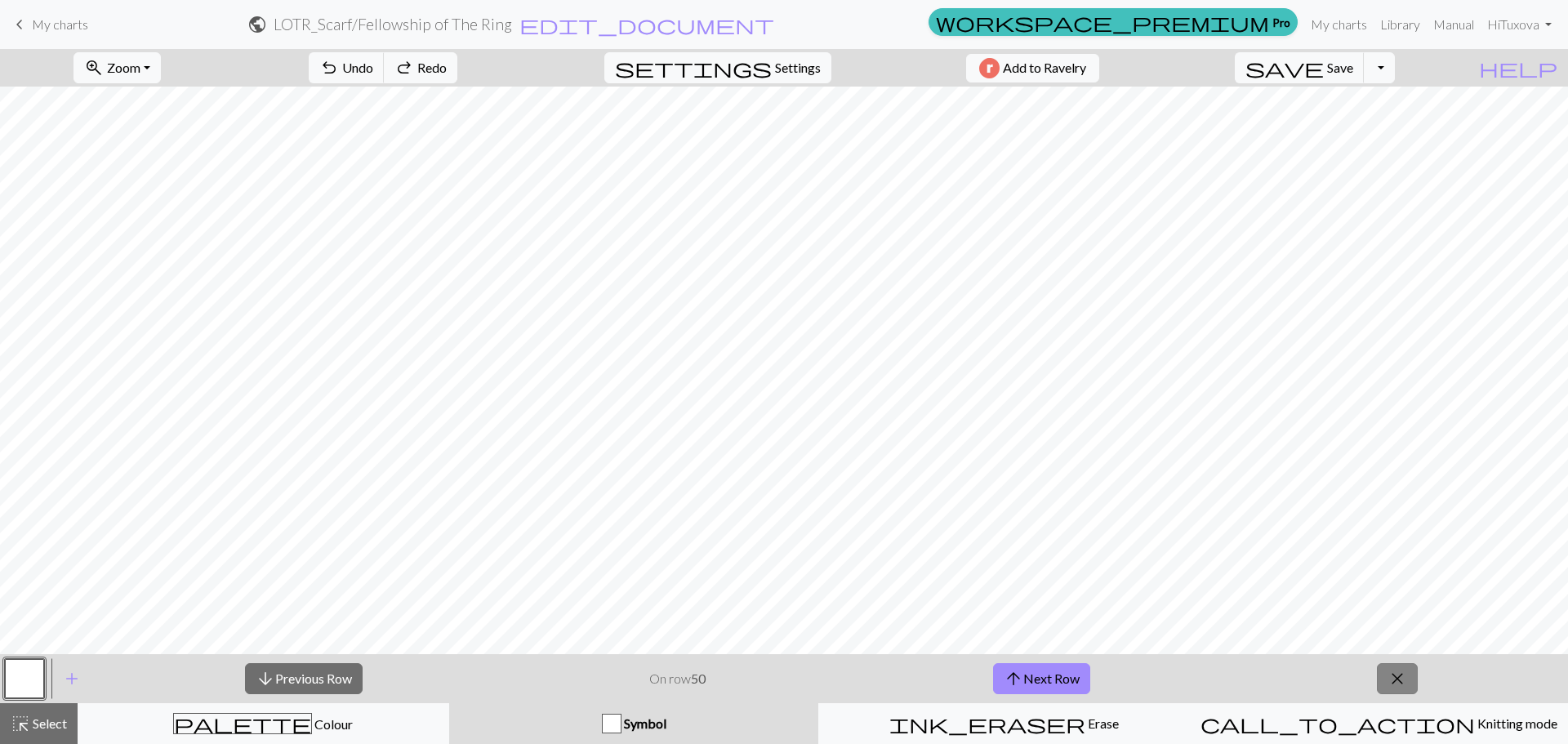
click at [1389, 672] on span "close" at bounding box center [1398, 678] width 20 height 23
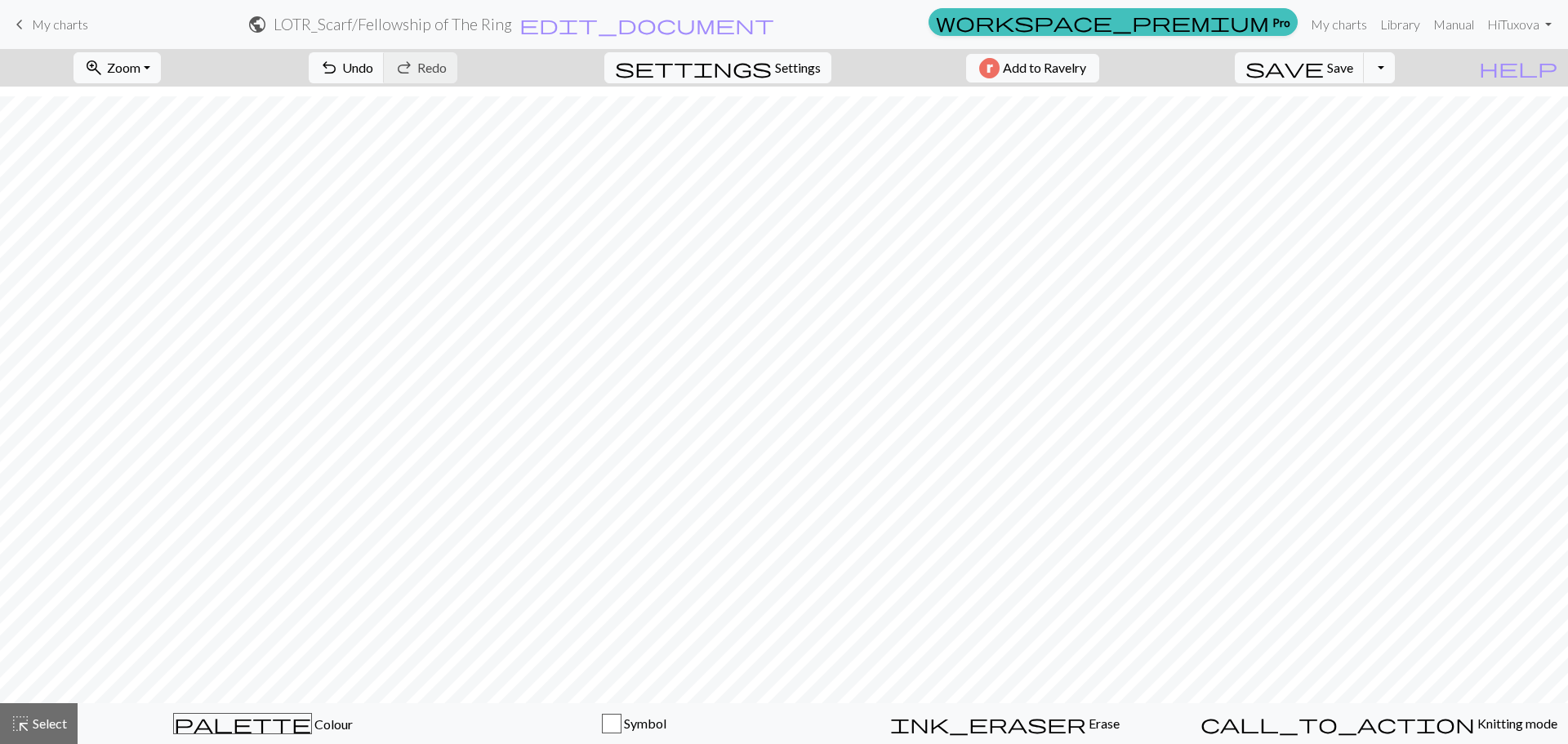
scroll to position [1821, 0]
